Goal: Task Accomplishment & Management: Manage account settings

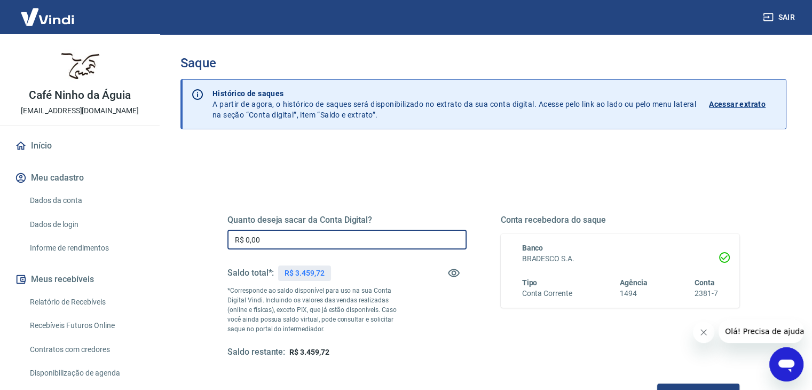
click at [282, 234] on input "R$ 0,00" at bounding box center [346, 240] width 239 height 20
drag, startPoint x: 282, startPoint y: 234, endPoint x: 224, endPoint y: 234, distance: 57.7
click at [224, 234] on div "Quanto deseja sacar da Conta Digital? R$ 0,00 ​ Saldo total*: R$ 3.459,72 *Corr…" at bounding box center [484, 292] width 538 height 248
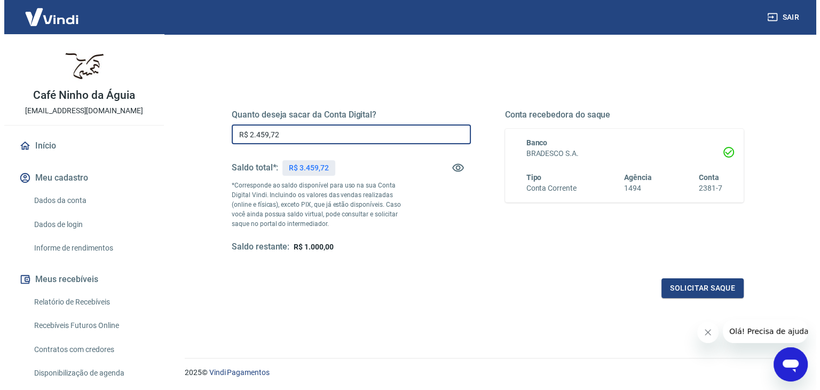
scroll to position [107, 0]
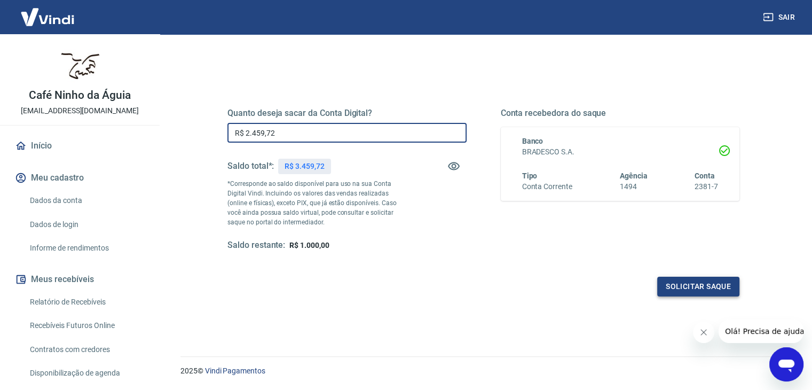
type input "R$ 2.459,72"
click at [695, 289] on button "Solicitar saque" at bounding box center [698, 287] width 82 height 20
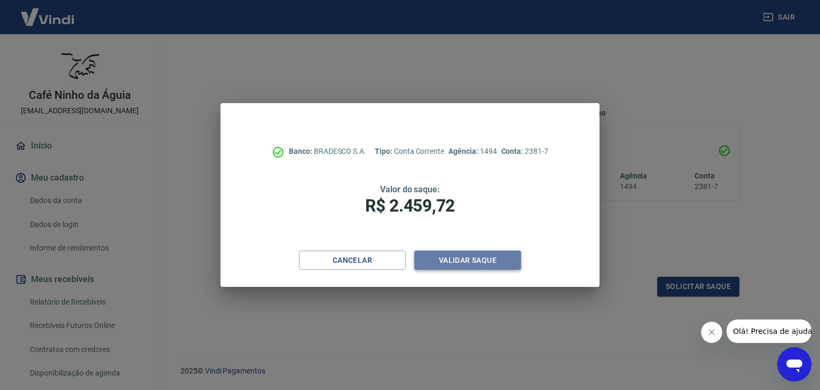
click at [459, 260] on button "Validar saque" at bounding box center [467, 260] width 107 height 20
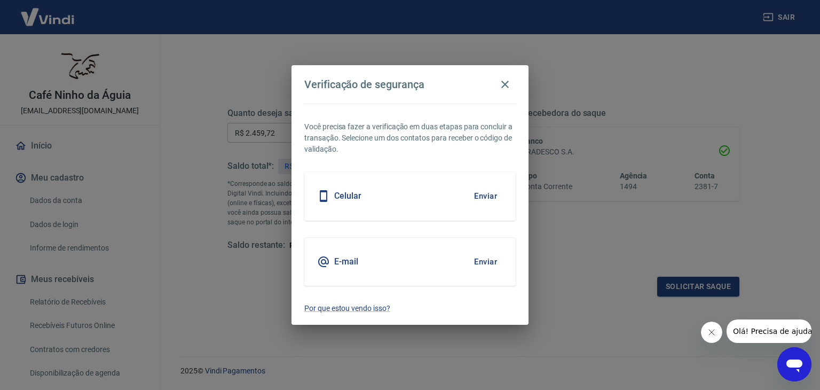
click at [489, 261] on button "Enviar" at bounding box center [485, 261] width 35 height 22
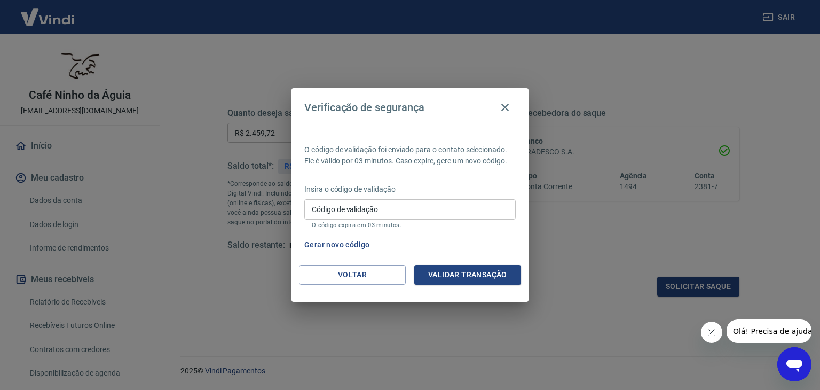
click at [386, 211] on input "Código de validação" at bounding box center [409, 209] width 211 height 20
paste input "409674"
type input "409674"
click at [472, 266] on button "Validar transação" at bounding box center [467, 275] width 107 height 20
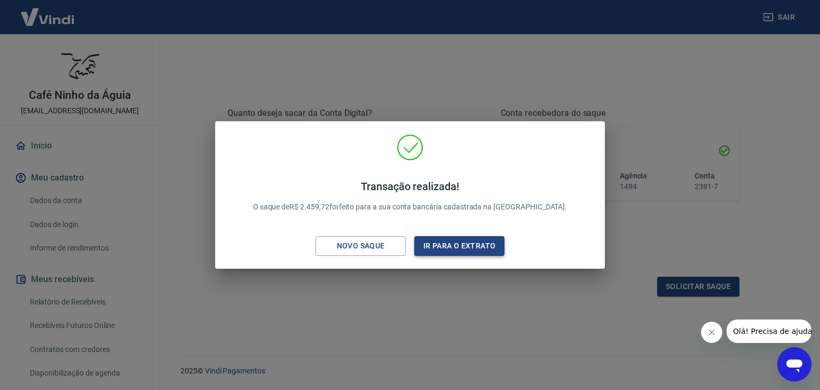
click at [445, 247] on button "Ir para o extrato" at bounding box center [459, 246] width 90 height 20
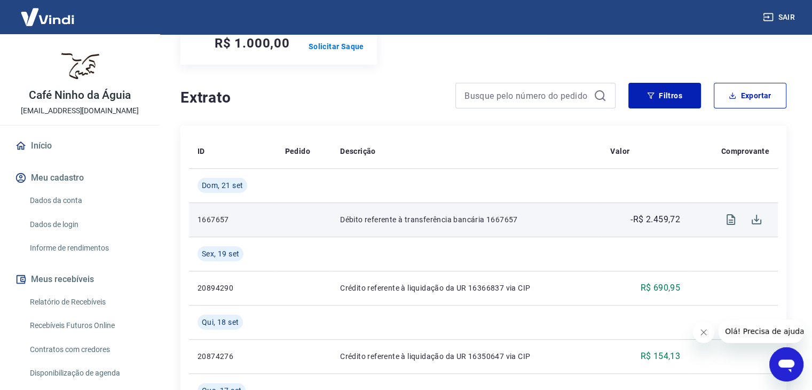
scroll to position [160, 0]
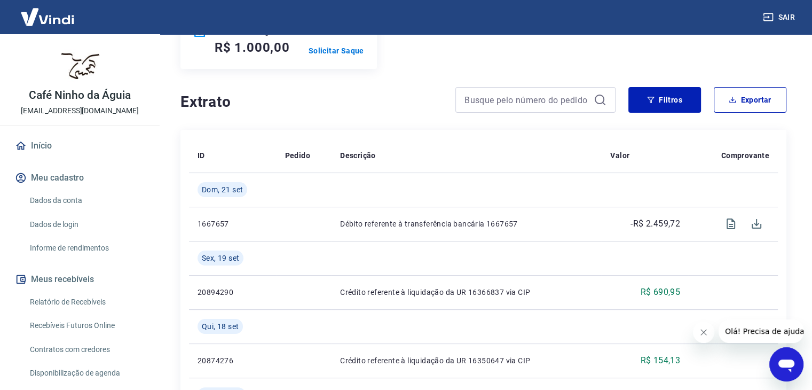
click at [790, 15] on button "Sair" at bounding box center [780, 17] width 38 height 20
